Goal: Task Accomplishment & Management: Use online tool/utility

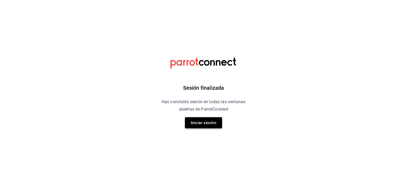
click at [189, 123] on button "Iniciar sesión" at bounding box center [203, 122] width 37 height 11
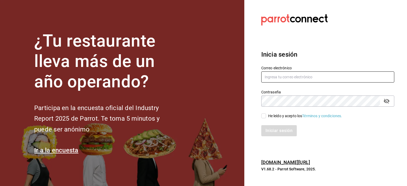
type input "[DOMAIN_NAME][EMAIL_ADDRESS][DOMAIN_NAME]"
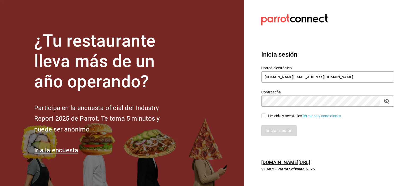
click at [264, 117] on input "He leído y acepto los Términos y condiciones." at bounding box center [263, 116] width 5 height 5
checkbox input "true"
click at [266, 135] on button "Iniciar sesión" at bounding box center [279, 130] width 36 height 11
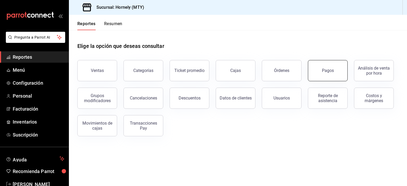
click at [326, 74] on button "Pagos" at bounding box center [328, 70] width 40 height 21
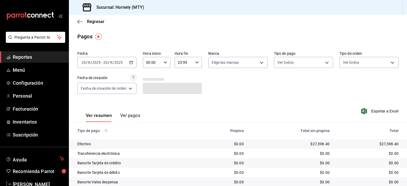
click at [381, 143] on div "$27,398.40" at bounding box center [368, 143] width 60 height 5
copy div "27,398.40"
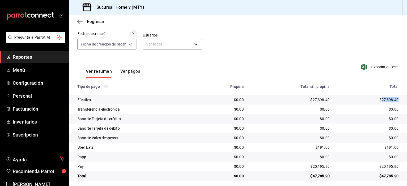
scroll to position [48, 0]
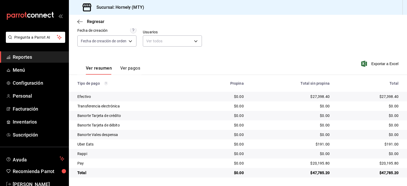
click at [380, 163] on div "$20,195.80" at bounding box center [368, 163] width 60 height 5
copy div "20,195.80"
click at [383, 143] on div "$191.00" at bounding box center [368, 144] width 60 height 5
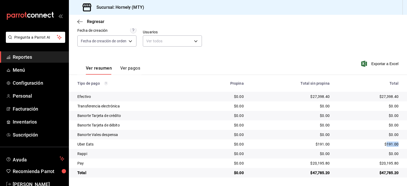
copy div "191.00"
click at [390, 153] on div "$0.00" at bounding box center [368, 153] width 60 height 5
copy div "0.00"
click at [53, 60] on span "Reportes" at bounding box center [39, 56] width 52 height 7
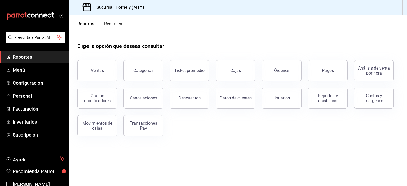
click at [277, 70] on div "Órdenes" at bounding box center [281, 70] width 15 height 5
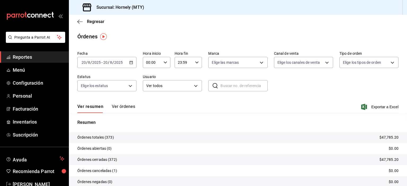
click at [109, 137] on p "Órdenes totales (373)" at bounding box center [95, 138] width 37 height 6
copy p "373"
click at [53, 59] on span "Reportes" at bounding box center [39, 56] width 52 height 7
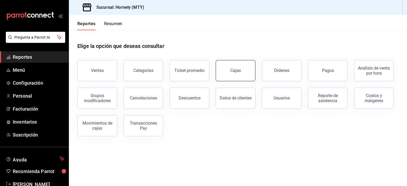
click at [240, 74] on button "Cajas" at bounding box center [235, 70] width 40 height 21
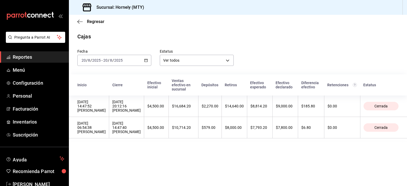
click at [45, 57] on span "Reportes" at bounding box center [39, 56] width 52 height 7
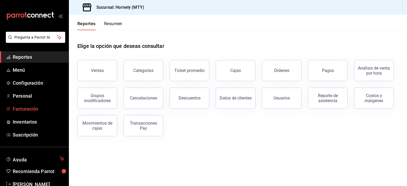
click at [39, 111] on span "Facturación" at bounding box center [39, 108] width 52 height 7
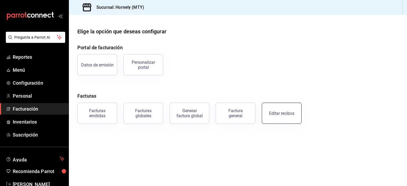
click at [282, 113] on div "Editar recibos" at bounding box center [281, 113] width 25 height 5
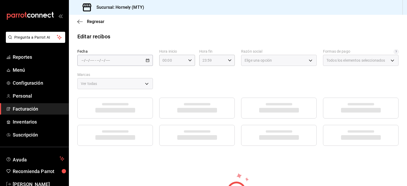
type input "fb0911c4-8c81-440c-afc8-d8364f99058a"
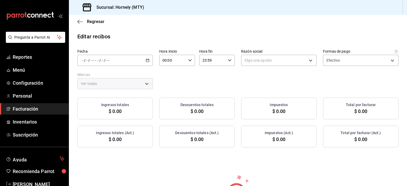
click at [143, 62] on div "/ / - / /" at bounding box center [114, 60] width 75 height 11
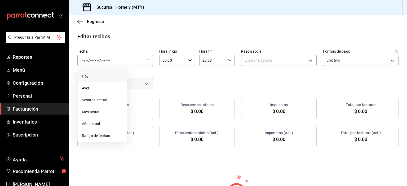
click at [114, 79] on li "Hoy" at bounding box center [102, 76] width 49 height 12
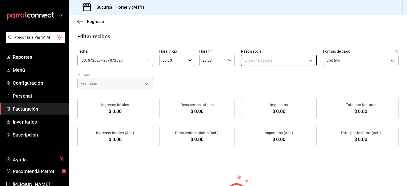
click at [304, 57] on body "Pregunta a Parrot AI Reportes Menú Configuración Personal Facturación Inventari…" at bounding box center [203, 93] width 407 height 186
click at [300, 85] on li "HORNELY PAN Y PASTELES" at bounding box center [276, 87] width 74 height 10
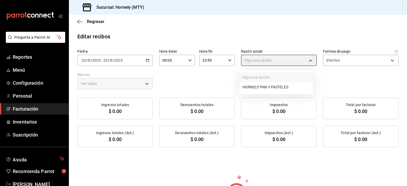
type input "b2cd780a-b572-4f60-9a57-482b6a6c9eaf"
type input "f940d65f-f315-40ad-96cd-36aca2dc56c6"
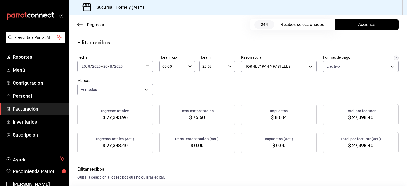
click at [358, 22] on span "Acciones" at bounding box center [366, 24] width 17 height 6
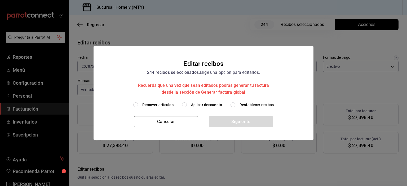
click at [195, 102] on h2 "Editar recibos 244 recibos seleccionados. Elige una opción para editarlos. Recu…" at bounding box center [203, 74] width 220 height 56
click at [196, 103] on span "Aplicar descuento" at bounding box center [206, 105] width 31 height 6
click at [185, 104] on input "Aplicar descuento" at bounding box center [184, 104] width 5 height 5
radio input "true"
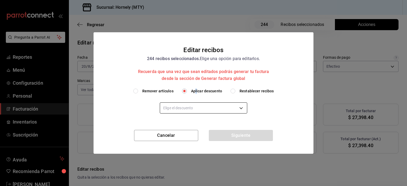
click at [203, 105] on body "Pregunta a Parrot AI Reportes Menú Configuración Personal Facturación Inventari…" at bounding box center [203, 93] width 407 height 186
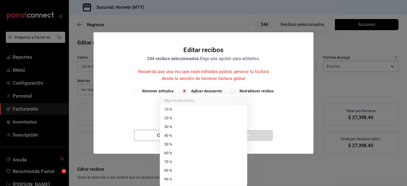
click at [195, 136] on li "40 %" at bounding box center [203, 135] width 87 height 9
type input "40"
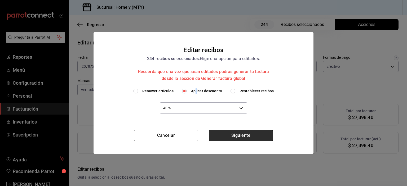
click at [232, 135] on button "Siguiente" at bounding box center [241, 135] width 64 height 11
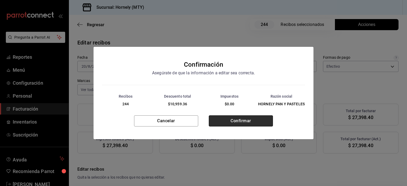
click at [246, 121] on button "Confirmar" at bounding box center [241, 120] width 64 height 11
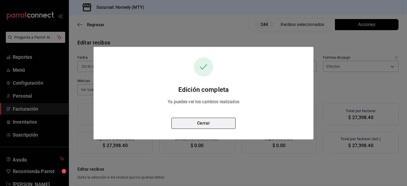
click at [207, 126] on button "Cerrar" at bounding box center [203, 123] width 64 height 11
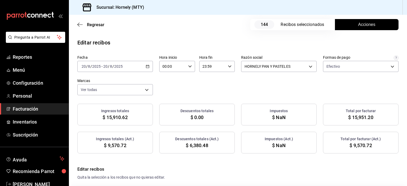
checkbox input "true"
click at [353, 144] on span "$ 16,439.04" at bounding box center [360, 145] width 25 height 7
copy span "16,439.04"
click at [199, 146] on span "$ 10,959.36" at bounding box center [196, 145] width 25 height 7
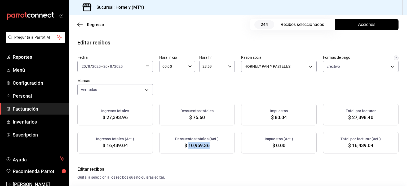
click at [199, 146] on span "$ 10,959.36" at bounding box center [196, 145] width 25 height 7
copy span "10,959.36"
click at [45, 57] on span "Reportes" at bounding box center [39, 56] width 52 height 7
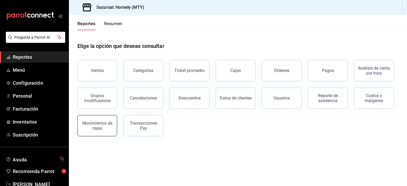
click at [114, 128] on button "Movimientos de cajas" at bounding box center [97, 125] width 40 height 21
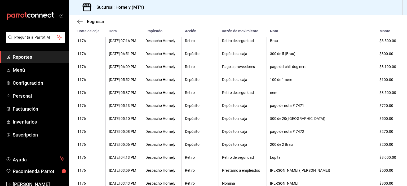
scroll to position [52, 0]
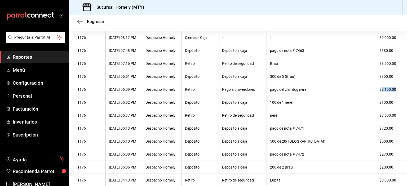
drag, startPoint x: 377, startPoint y: 89, endPoint x: 390, endPoint y: 90, distance: 13.6
click at [390, 90] on div "$3,190.00" at bounding box center [388, 89] width 19 height 4
drag, startPoint x: 378, startPoint y: 91, endPoint x: 391, endPoint y: 91, distance: 13.0
click at [391, 91] on div "$3,190.00" at bounding box center [388, 89] width 19 height 4
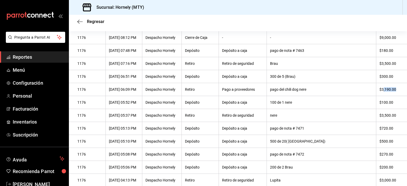
click at [379, 91] on div "$3,190.00" at bounding box center [388, 89] width 19 height 4
drag, startPoint x: 378, startPoint y: 91, endPoint x: 394, endPoint y: 91, distance: 16.1
click at [394, 91] on th "$3,190.00" at bounding box center [391, 89] width 31 height 13
copy div "3,190.00"
click at [47, 107] on span "Facturación" at bounding box center [39, 108] width 52 height 7
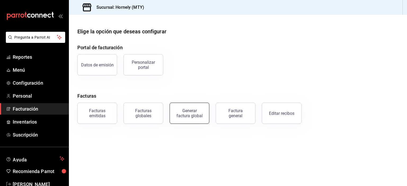
click at [192, 115] on div "Generar factura global" at bounding box center [189, 113] width 26 height 10
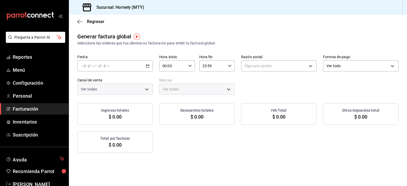
type input "PARROT,UBER_EATS,RAPPI,DIDI_FOOD,ONLINE"
click at [150, 66] on div "/ / - / /" at bounding box center [114, 65] width 75 height 11
click at [117, 83] on span "Rango de fechas" at bounding box center [102, 82] width 41 height 6
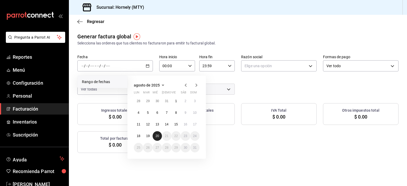
click at [159, 134] on button "20" at bounding box center [156, 136] width 9 height 10
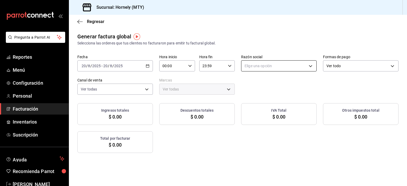
click at [256, 66] on body "Pregunta a Parrot AI Reportes Menú Configuración Personal Facturación Inventari…" at bounding box center [203, 93] width 407 height 186
click at [270, 92] on li "HORNELY PAN Y PASTELES" at bounding box center [276, 93] width 74 height 10
type input "b2cd780a-b572-4f60-9a57-482b6a6c9eaf"
type input "f940d65f-f315-40ad-96cd-36aca2dc56c6"
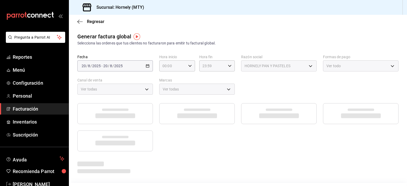
click at [327, 67] on body "Pregunta a Parrot AI Reportes Menú Configuración Personal Facturación Inventari…" at bounding box center [203, 93] width 407 height 186
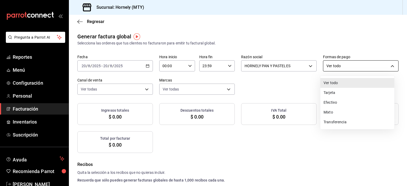
checkbox input "true"
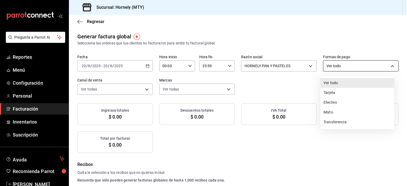
checkbox input "true"
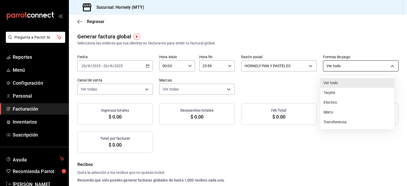
checkbox input "true"
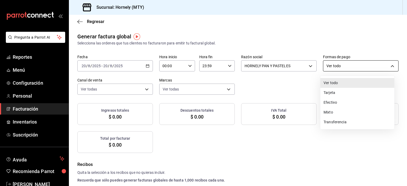
checkbox input "true"
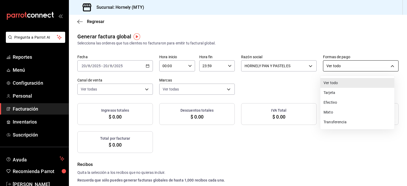
checkbox input "true"
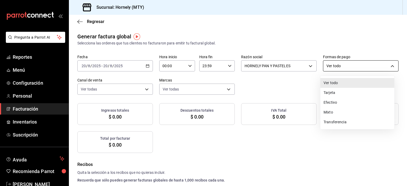
checkbox input "true"
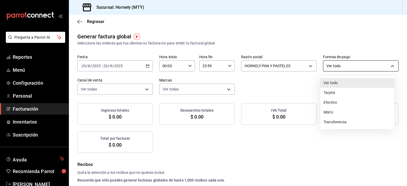
checkbox input "true"
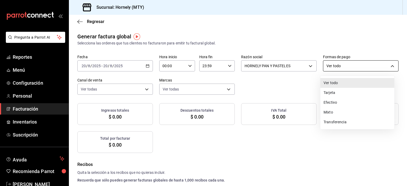
checkbox input "true"
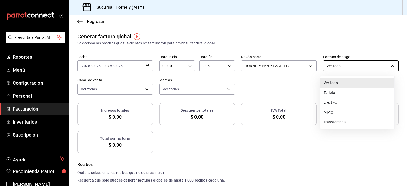
checkbox input "true"
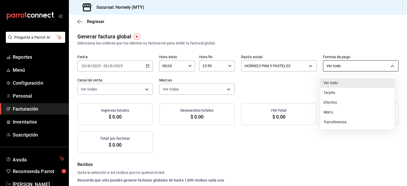
checkbox input "true"
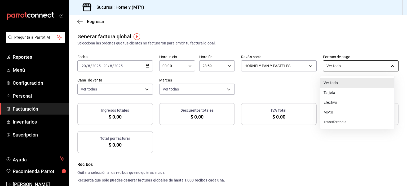
checkbox input "true"
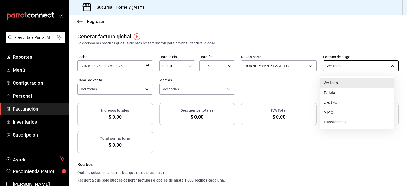
checkbox input "true"
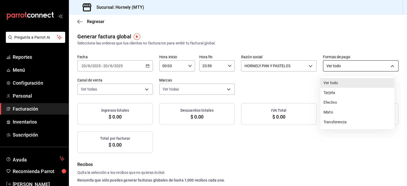
checkbox input "true"
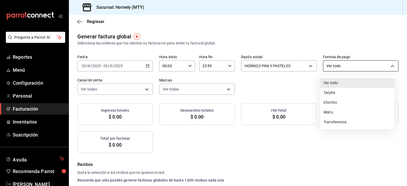
checkbox input "true"
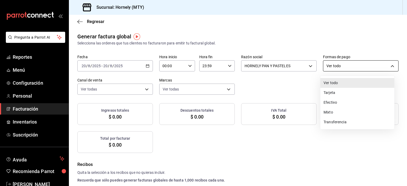
checkbox input "true"
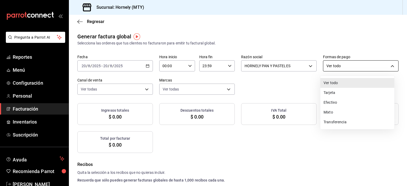
checkbox input "true"
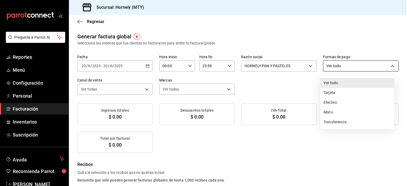
checkbox input "true"
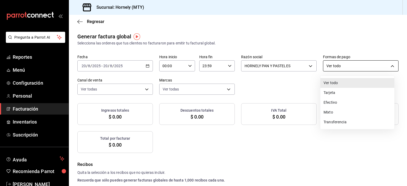
checkbox input "true"
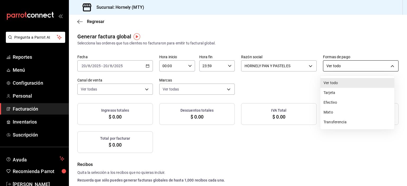
checkbox input "true"
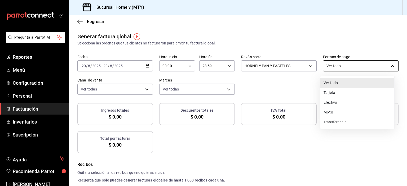
checkbox input "true"
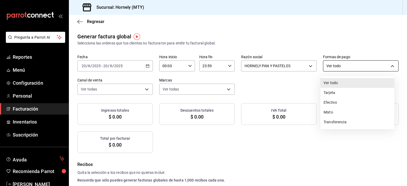
checkbox input "true"
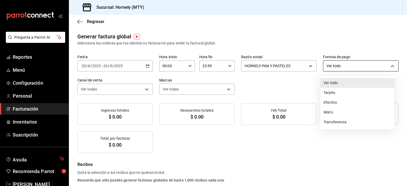
checkbox input "true"
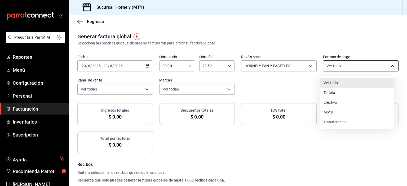
checkbox input "true"
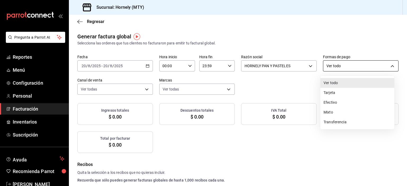
checkbox input "true"
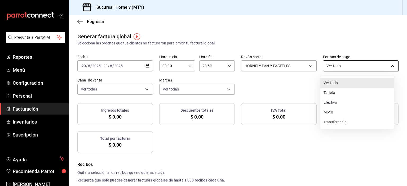
checkbox input "true"
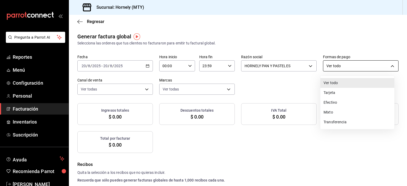
checkbox input "true"
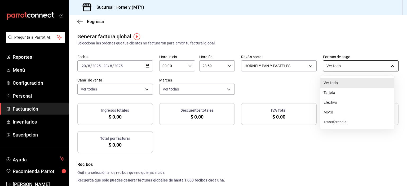
checkbox input "true"
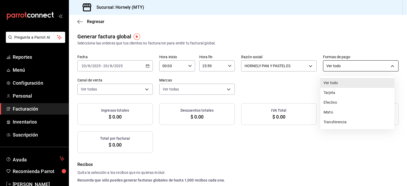
checkbox input "true"
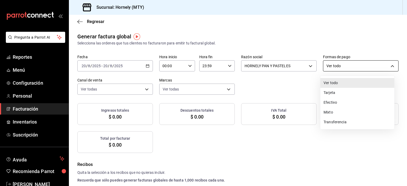
checkbox input "true"
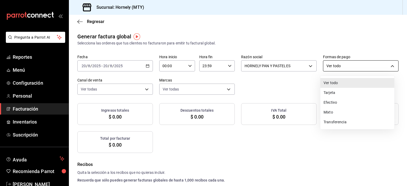
checkbox input "true"
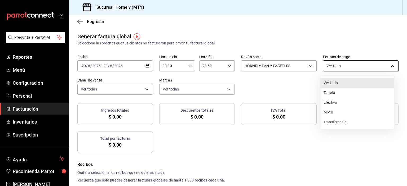
checkbox input "true"
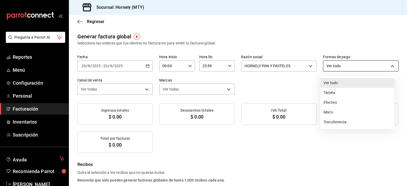
checkbox input "true"
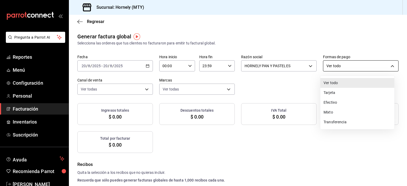
checkbox input "true"
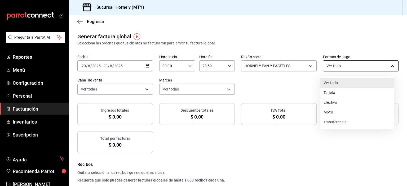
checkbox input "true"
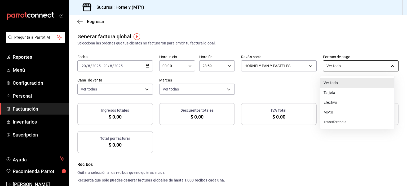
checkbox input "true"
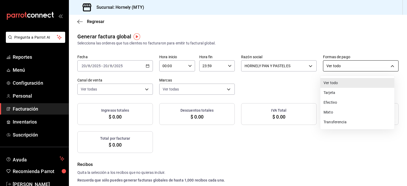
checkbox input "true"
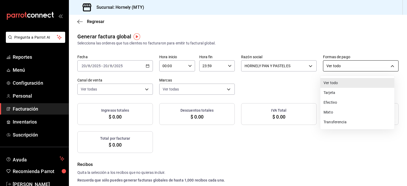
checkbox input "true"
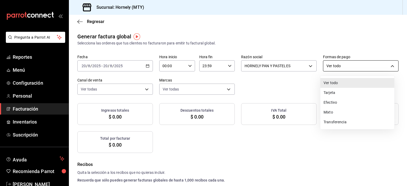
checkbox input "true"
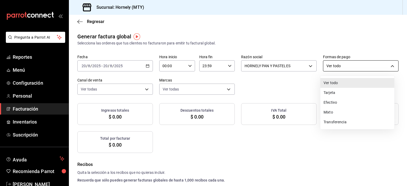
checkbox input "true"
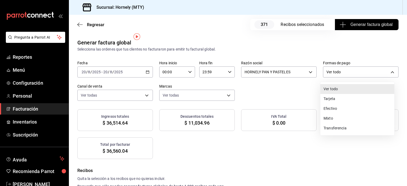
click at [326, 102] on li "Tarjeta" at bounding box center [357, 99] width 74 height 10
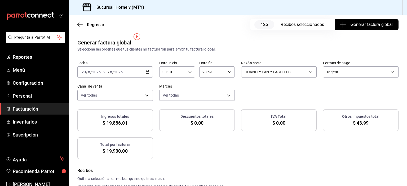
click at [331, 66] on div "Tarjeta CARD" at bounding box center [360, 70] width 75 height 13
click at [334, 71] on body "Pregunta a Parrot AI Reportes Menú Configuración Personal Facturación Inventari…" at bounding box center [203, 93] width 407 height 186
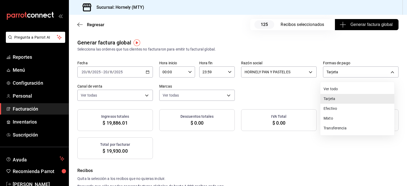
click at [329, 109] on li "Efectivo" at bounding box center [357, 109] width 74 height 10
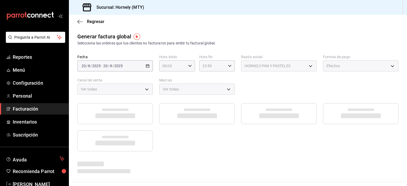
click at [140, 89] on body "Pregunta a Parrot AI Reportes Menú Configuración Personal Facturación Inventari…" at bounding box center [203, 93] width 407 height 186
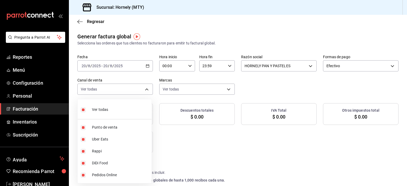
click at [144, 90] on div at bounding box center [203, 93] width 407 height 186
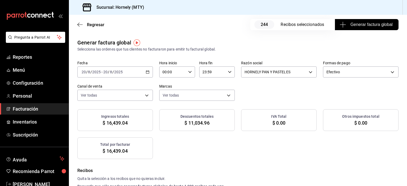
click at [144, 90] on body "Pregunta a Parrot AI Reportes Menú Configuración Personal Facturación Inventari…" at bounding box center [203, 93] width 407 height 186
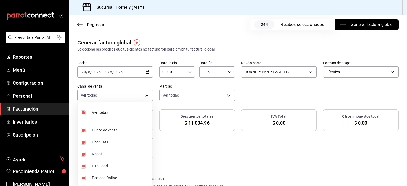
drag, startPoint x: 75, startPoint y: 112, endPoint x: 82, endPoint y: 111, distance: 7.7
click at [76, 112] on div at bounding box center [203, 93] width 407 height 186
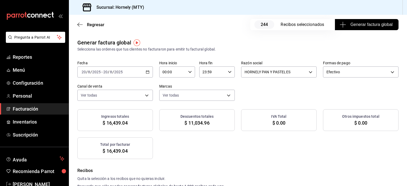
click at [83, 111] on label at bounding box center [82, 109] width 5 height 4
click at [83, 111] on input "checkbox" at bounding box center [82, 109] width 4 height 3
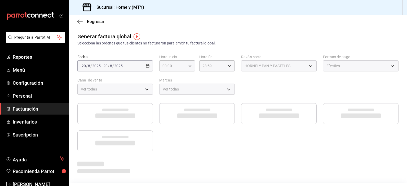
click at [97, 91] on div "Ver todas" at bounding box center [114, 89] width 75 height 11
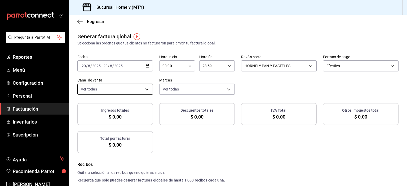
click at [146, 90] on body "Pregunta a Parrot AI Reportes Menú Configuración Personal Facturación Inventari…" at bounding box center [203, 93] width 407 height 186
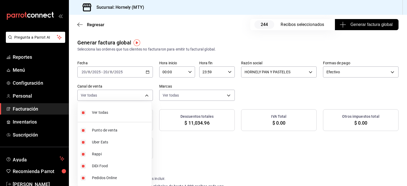
click at [85, 114] on input "checkbox" at bounding box center [83, 112] width 5 height 5
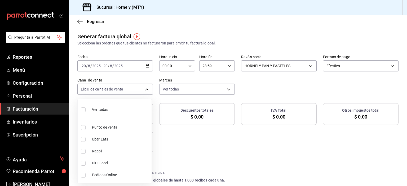
click at [83, 127] on li "Punto de venta" at bounding box center [115, 127] width 74 height 12
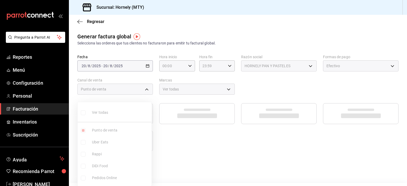
click at [216, 85] on div at bounding box center [203, 93] width 407 height 186
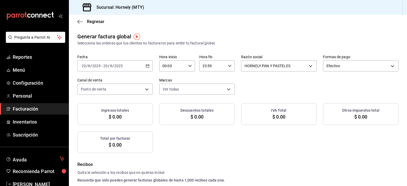
click at [216, 92] on div at bounding box center [203, 93] width 407 height 186
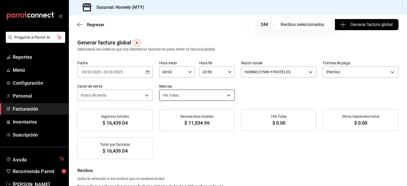
click at [223, 94] on body "Pregunta a Parrot AI Reportes Menú Configuración Personal Facturación Inventari…" at bounding box center [203, 93] width 407 height 186
click at [344, 79] on div at bounding box center [203, 93] width 407 height 186
click at [360, 24] on span "Generar factura global" at bounding box center [366, 24] width 52 height 6
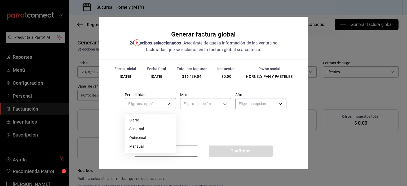
click at [170, 108] on body "Pregunta a Parrot AI Reportes Menú Configuración Personal Facturación Inventari…" at bounding box center [203, 93] width 407 height 186
click at [159, 118] on li "Diario" at bounding box center [150, 120] width 51 height 9
click at [198, 102] on body "Pregunta a Parrot AI Reportes Menú Configuración Personal Facturación Inventari…" at bounding box center [203, 93] width 407 height 186
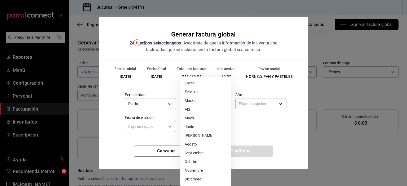
click at [202, 147] on li "Agosto" at bounding box center [205, 144] width 51 height 9
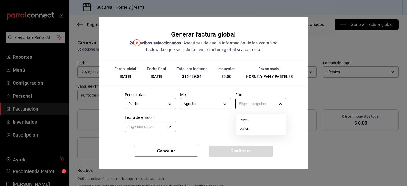
click at [243, 106] on body "Pregunta a Parrot AI Reportes Menú Configuración Personal Facturación Inventari…" at bounding box center [203, 93] width 407 height 186
click at [244, 121] on li "2025" at bounding box center [260, 120] width 51 height 9
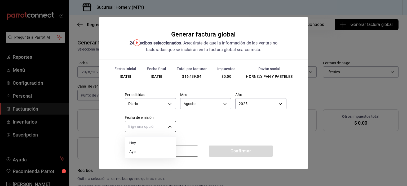
click at [157, 128] on body "Pregunta a Parrot AI Reportes Menú Configuración Personal Facturación Inventari…" at bounding box center [203, 93] width 407 height 186
click at [163, 141] on li "Hoy" at bounding box center [150, 143] width 51 height 9
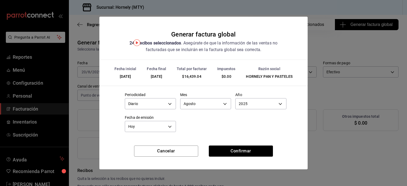
click at [163, 141] on div "Elige una opción [PERSON_NAME]" at bounding box center [144, 142] width 38 height 12
click at [230, 146] on button "Confirmar" at bounding box center [241, 151] width 64 height 11
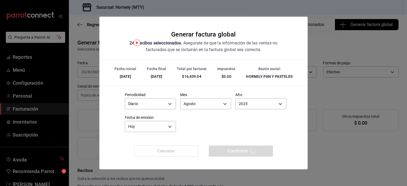
click at [354, 81] on div "Generar factura global 244 recibos seleccionados . Asegúrate de que la informac…" at bounding box center [203, 93] width 407 height 186
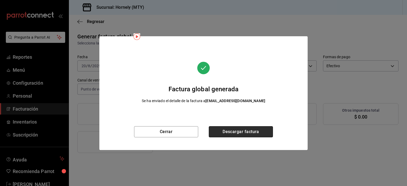
click at [240, 133] on button "Descargar factura" at bounding box center [241, 131] width 64 height 11
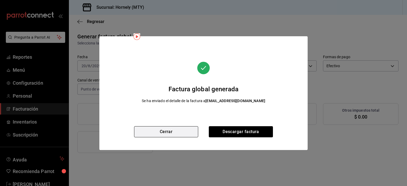
click at [180, 127] on button "Cerrar" at bounding box center [166, 131] width 64 height 11
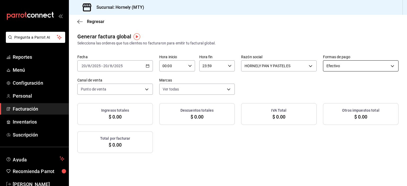
click at [327, 66] on body "Pregunta a Parrot AI Reportes Menú Configuración Personal Facturación Inventari…" at bounding box center [203, 93] width 407 height 186
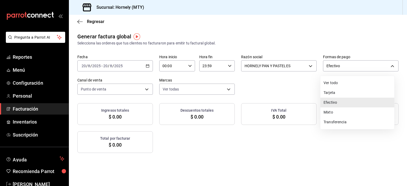
click at [325, 91] on li "Tarjeta" at bounding box center [357, 93] width 74 height 10
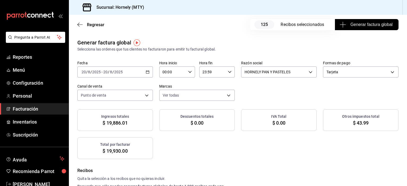
click at [341, 27] on icon "button" at bounding box center [342, 24] width 6 height 6
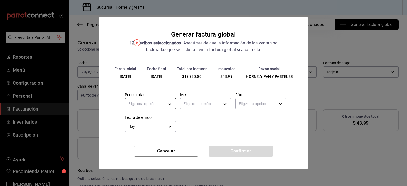
click at [166, 108] on body "Pregunta a Parrot AI Reportes Menú Configuración Personal Facturación Inventari…" at bounding box center [203, 93] width 407 height 186
click at [158, 118] on li "Diario" at bounding box center [150, 120] width 51 height 9
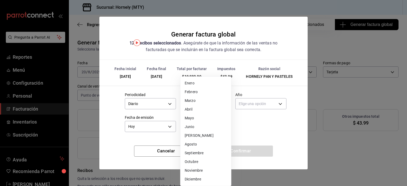
click at [190, 105] on body "Pregunta a Parrot AI Reportes Menú Configuración Personal Facturación Inventari…" at bounding box center [203, 93] width 407 height 186
click at [196, 143] on li "Agosto" at bounding box center [205, 144] width 51 height 9
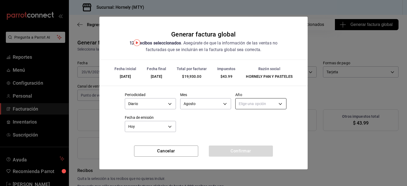
click at [251, 106] on body "Pregunta a Parrot AI Reportes Menú Configuración Personal Facturación Inventari…" at bounding box center [203, 93] width 407 height 186
click at [246, 119] on li "2025" at bounding box center [260, 120] width 51 height 9
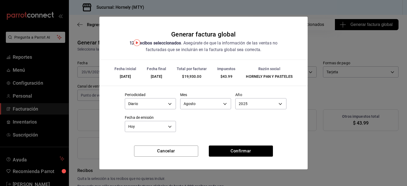
click at [233, 157] on div "Cancelar Confirmar" at bounding box center [203, 158] width 208 height 24
click at [235, 154] on button "Confirmar" at bounding box center [241, 151] width 64 height 11
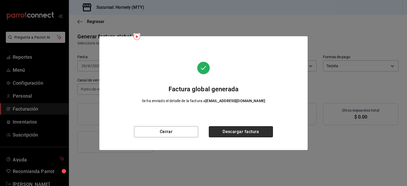
click at [251, 135] on button "Descargar factura" at bounding box center [241, 131] width 64 height 11
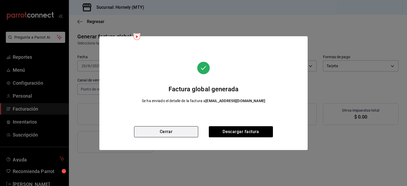
click at [169, 130] on button "Cerrar" at bounding box center [166, 131] width 64 height 11
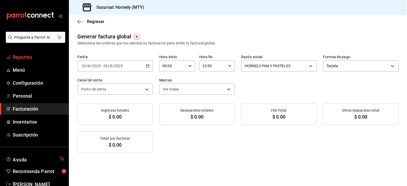
click at [33, 60] on span "Reportes" at bounding box center [39, 56] width 52 height 7
